Goal: Task Accomplishment & Management: Use online tool/utility

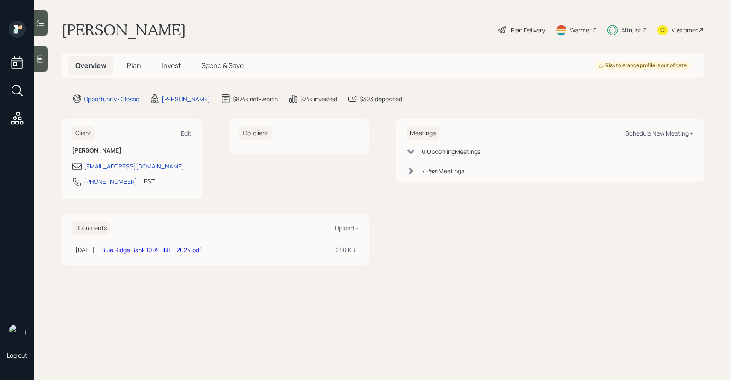
click at [638, 135] on div "Schedule New Meeting +" at bounding box center [660, 133] width 68 height 8
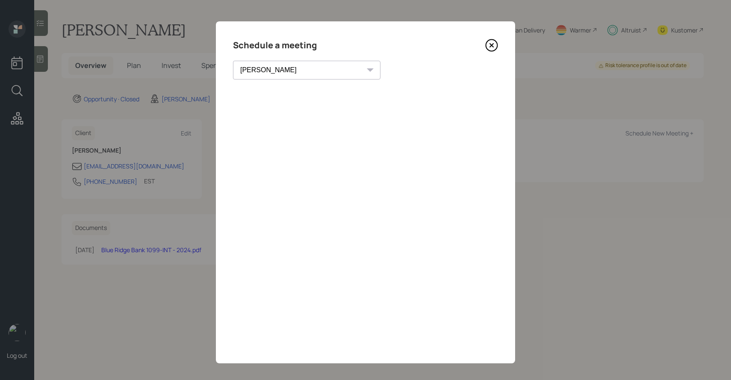
click at [283, 79] on select "Theresa Spinello Matthew Burke Xavier Ross Eitan Bar-David Ian Yamey Trevor Nel…" at bounding box center [307, 70] width 148 height 19
select select "round-robin"
click at [233, 61] on select "Theresa Spinello Matthew Burke Xavier Ross Eitan Bar-David Ian Yamey Trevor Nel…" at bounding box center [307, 70] width 148 height 19
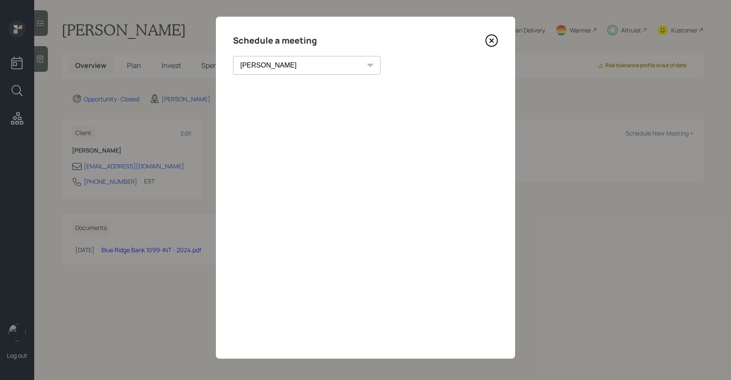
click at [492, 38] on icon at bounding box center [491, 40] width 13 height 13
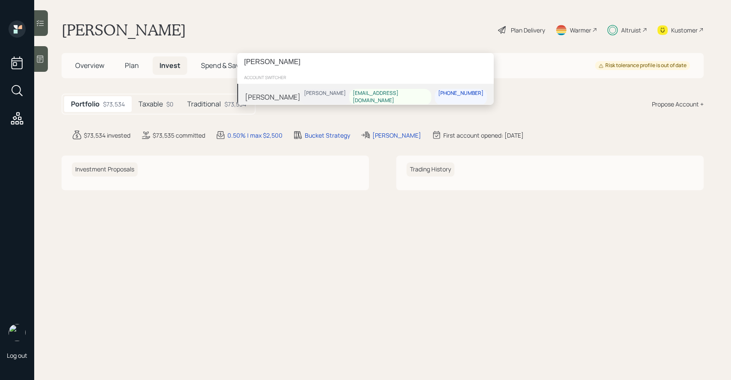
type input "[PERSON_NAME]"
click at [298, 96] on div "[PERSON_NAME] [PERSON_NAME] [EMAIL_ADDRESS][DOMAIN_NAME] [PHONE_NUMBER]" at bounding box center [365, 97] width 257 height 27
